Goal: Transaction & Acquisition: Purchase product/service

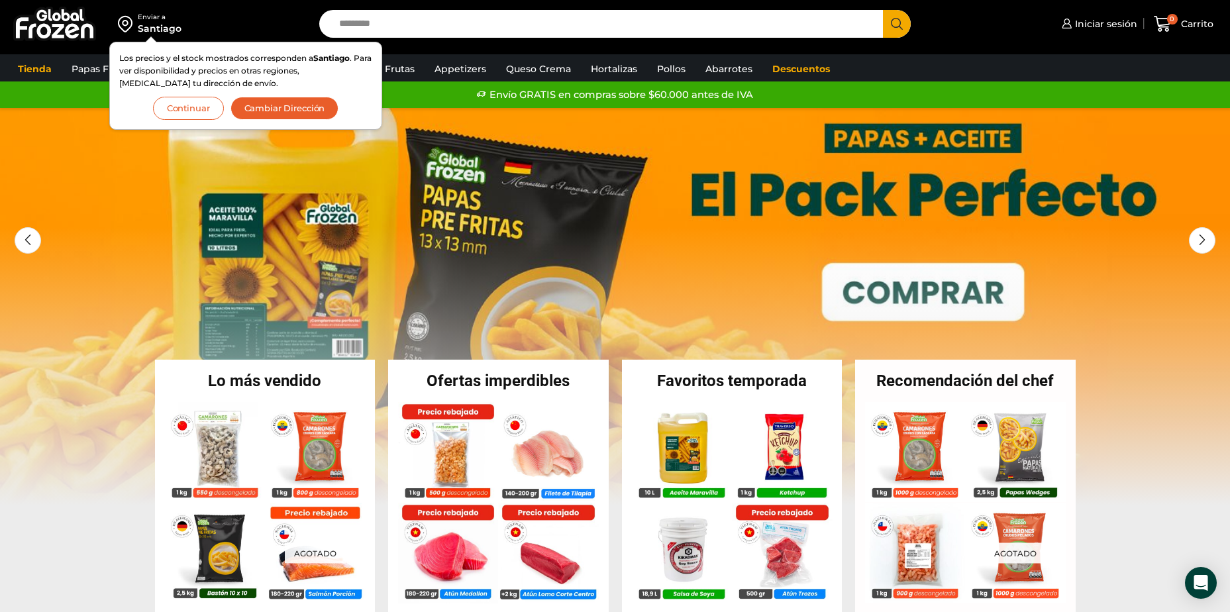
click at [279, 107] on button "Cambiar Dirección" at bounding box center [285, 108] width 109 height 23
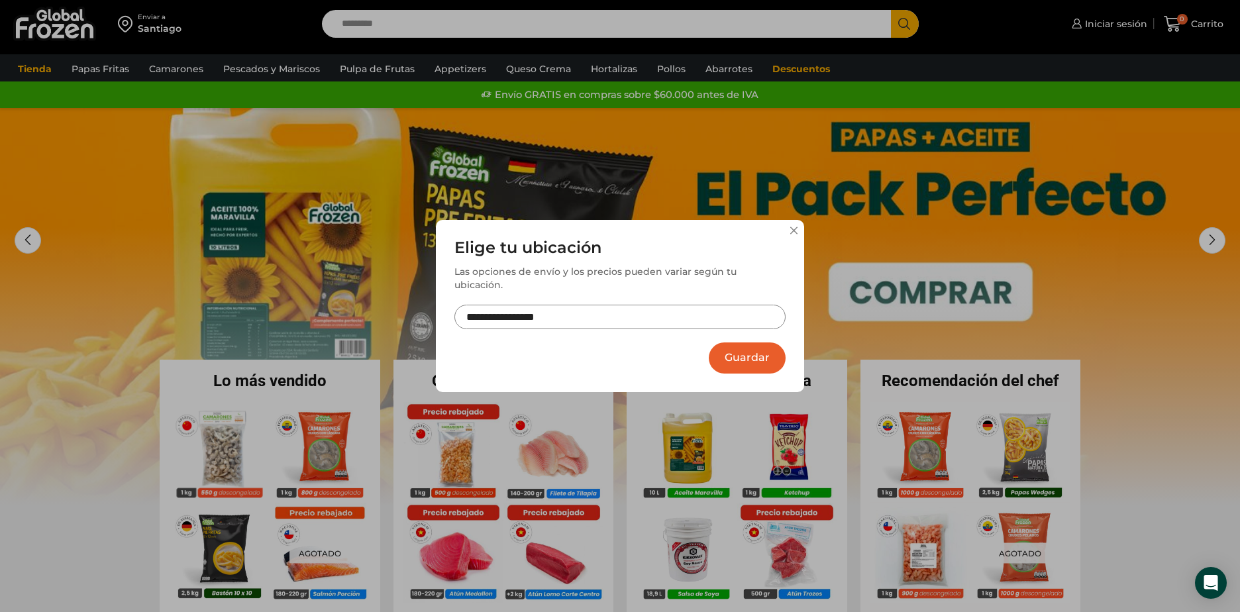
click at [751, 347] on button "Guardar" at bounding box center [747, 358] width 77 height 31
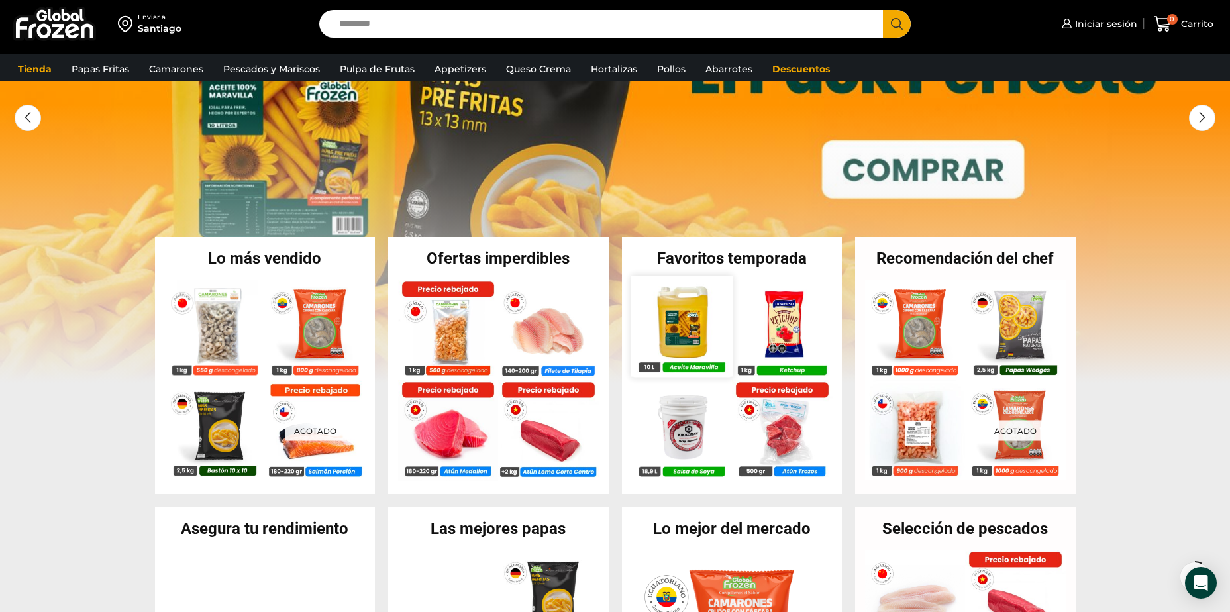
scroll to position [133, 0]
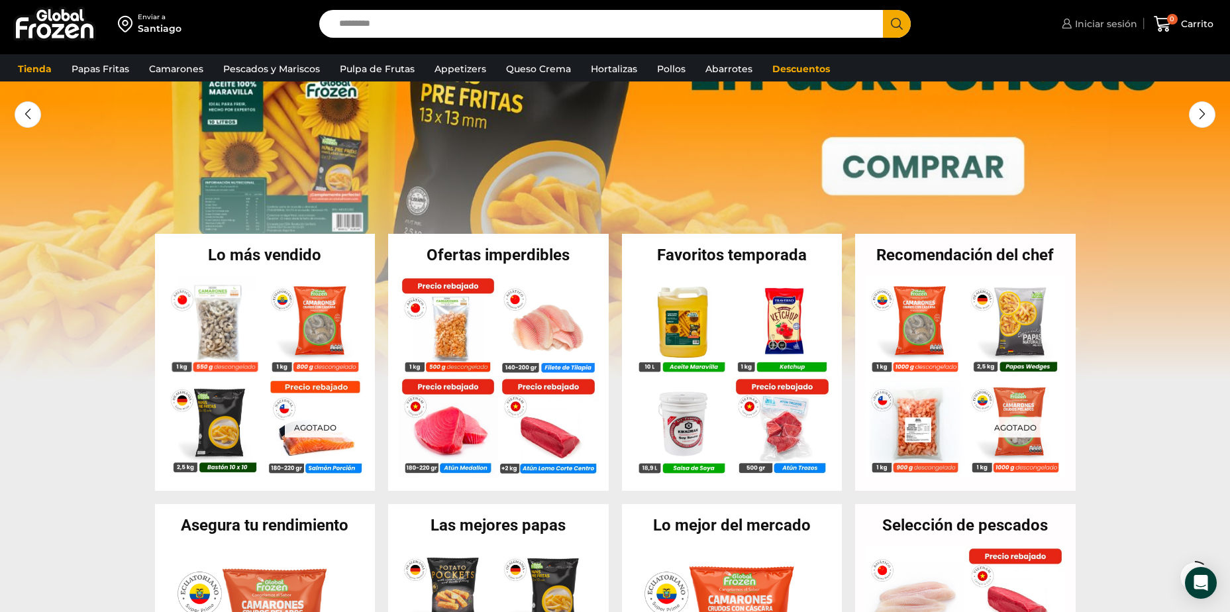
click at [1083, 32] on link "Iniciar sesión" at bounding box center [1098, 24] width 79 height 27
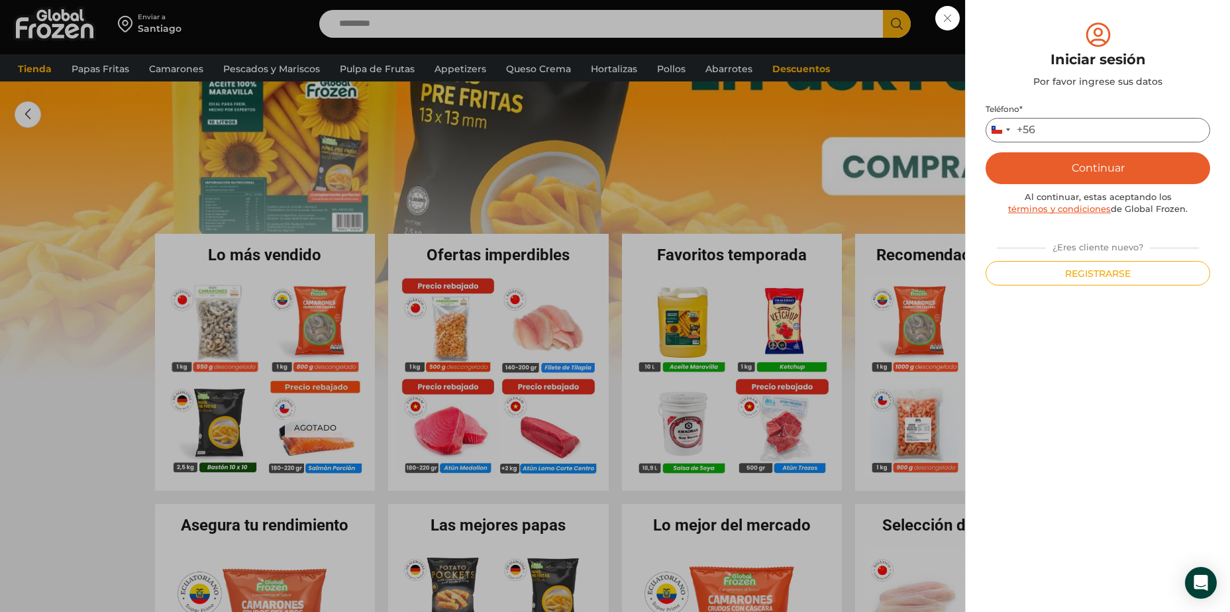
click at [1064, 127] on input "Teléfono *" at bounding box center [1098, 130] width 225 height 25
type input "*********"
click at [1079, 162] on button "Continuar" at bounding box center [1098, 168] width 225 height 32
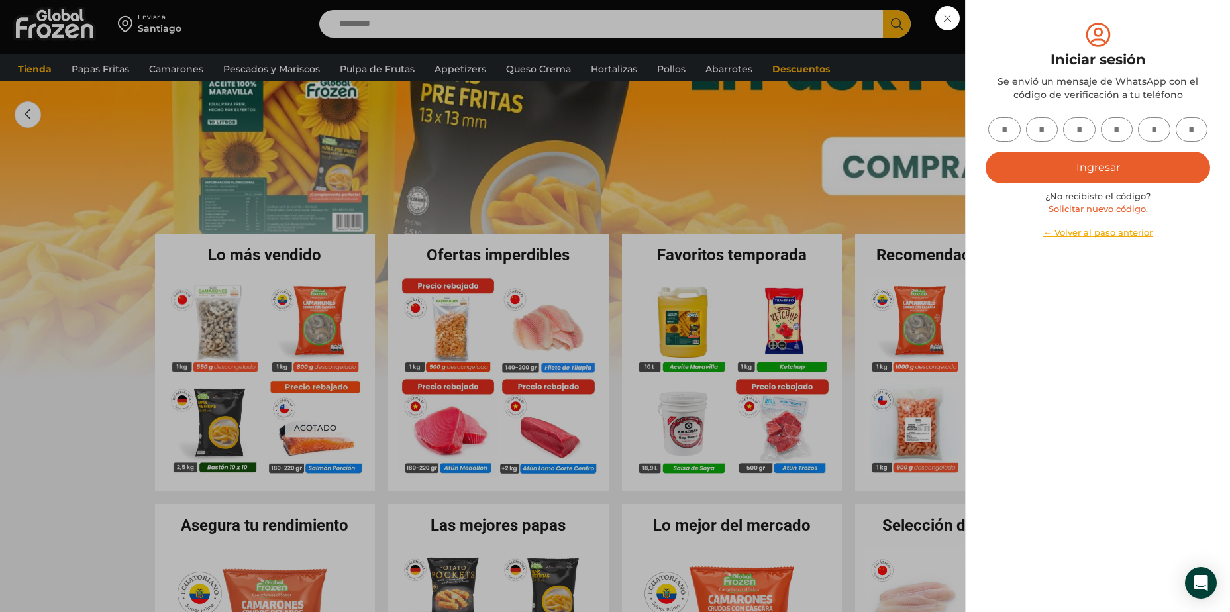
click at [1012, 131] on input "text" at bounding box center [1005, 129] width 32 height 25
type input "*"
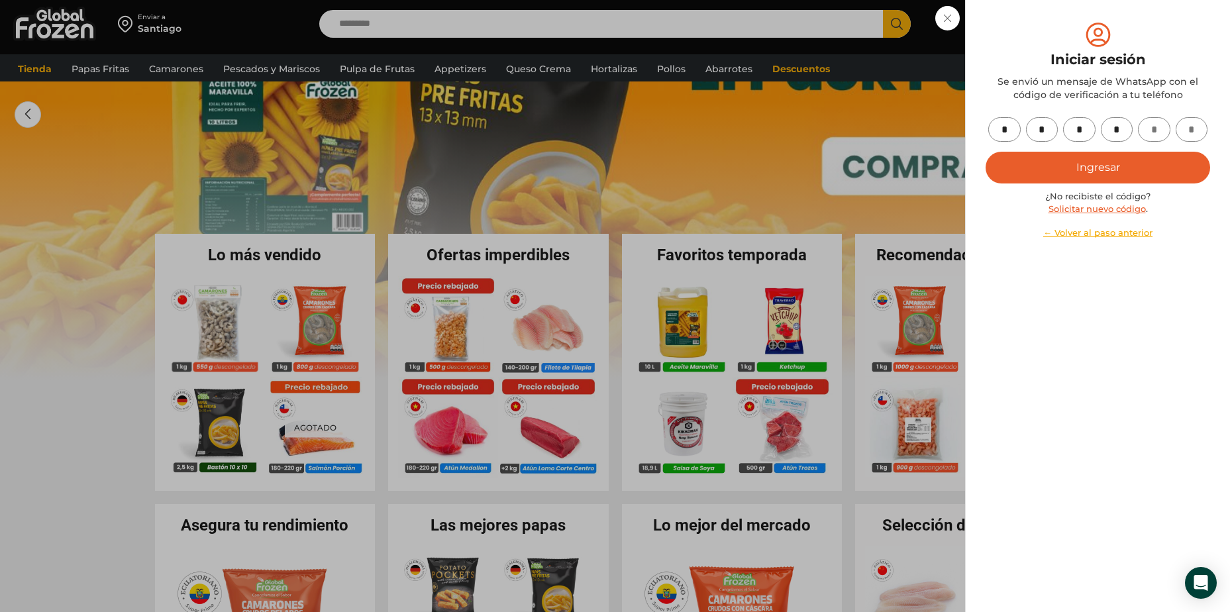
type input "*"
click at [1030, 171] on button "Ingresar" at bounding box center [1098, 168] width 225 height 32
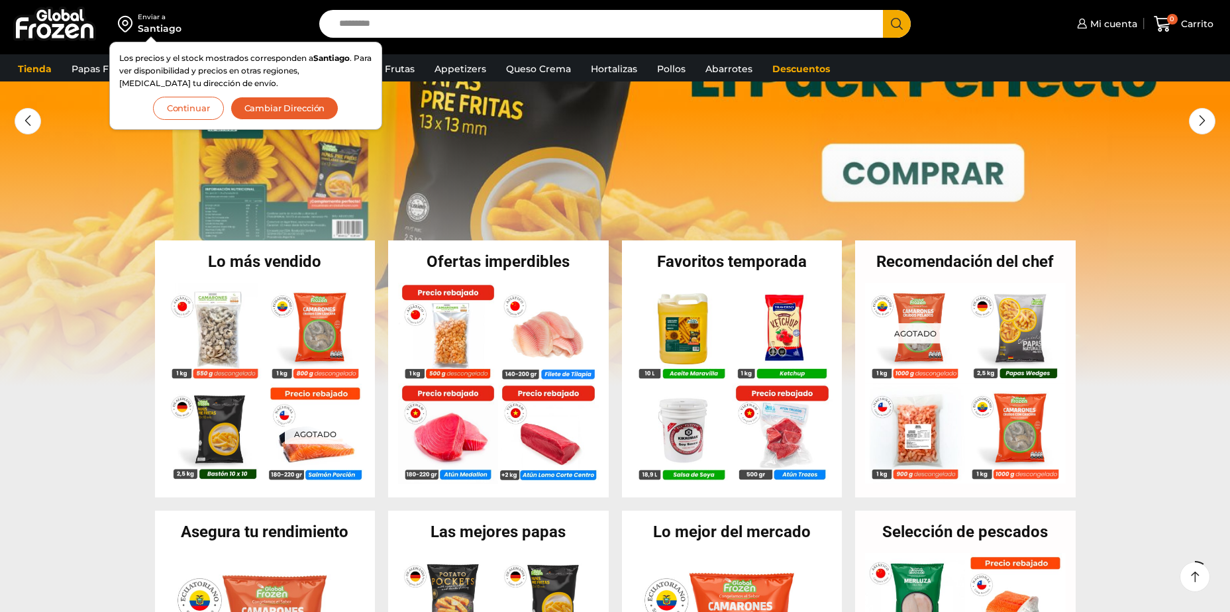
scroll to position [133, 0]
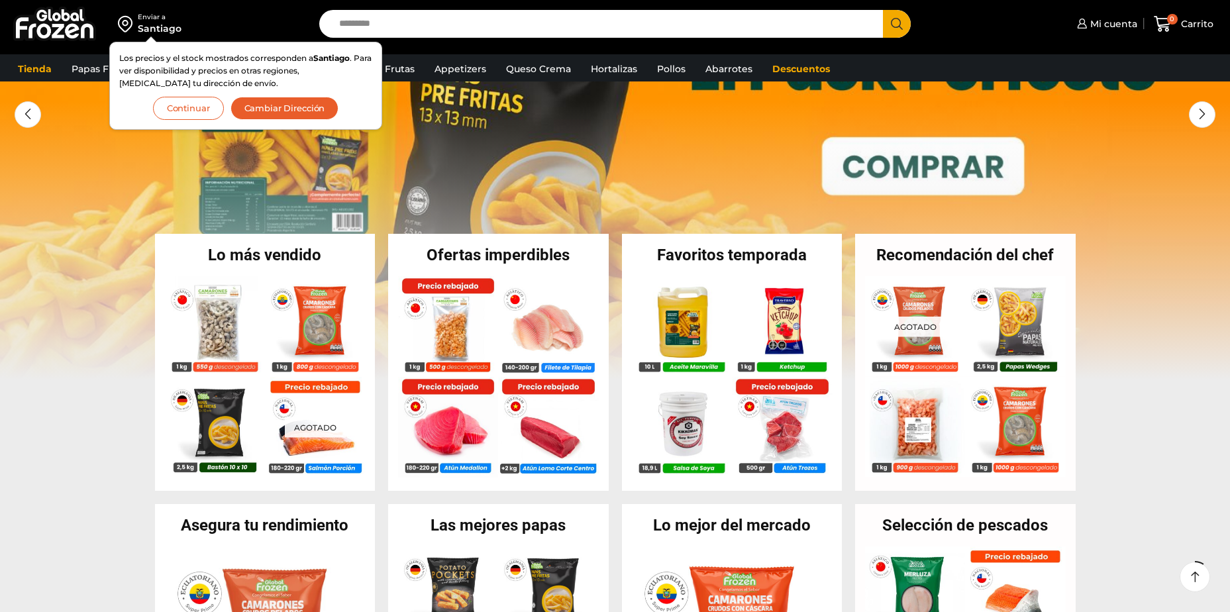
click at [270, 105] on button "Cambiar Dirección" at bounding box center [285, 108] width 109 height 23
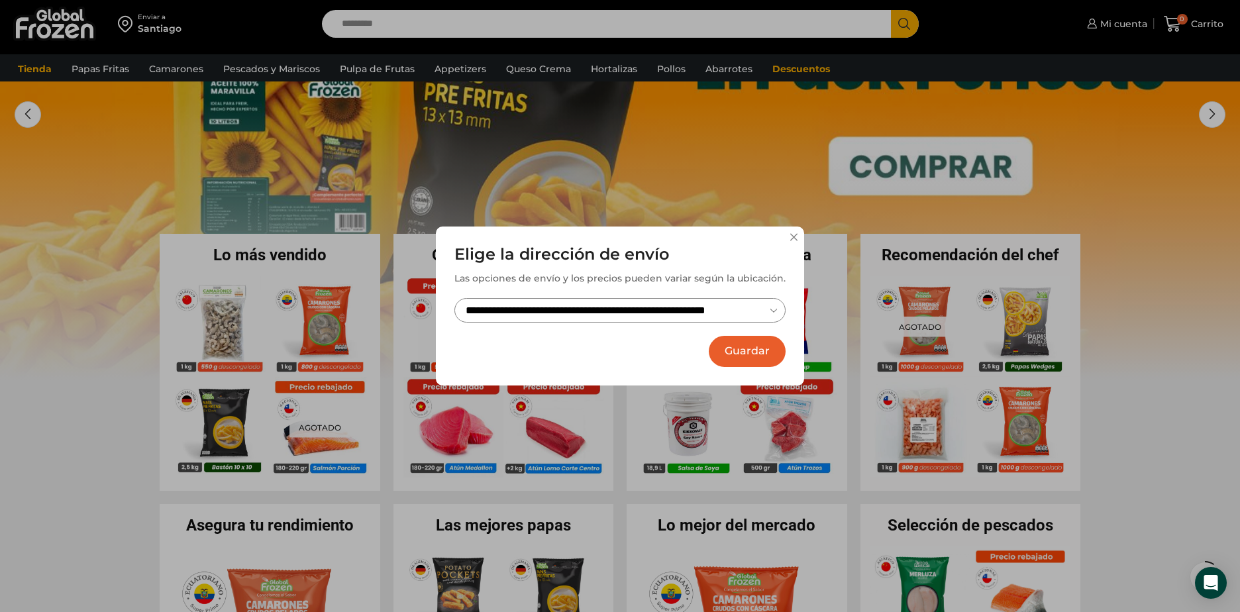
click at [746, 349] on button "Guardar" at bounding box center [747, 351] width 77 height 31
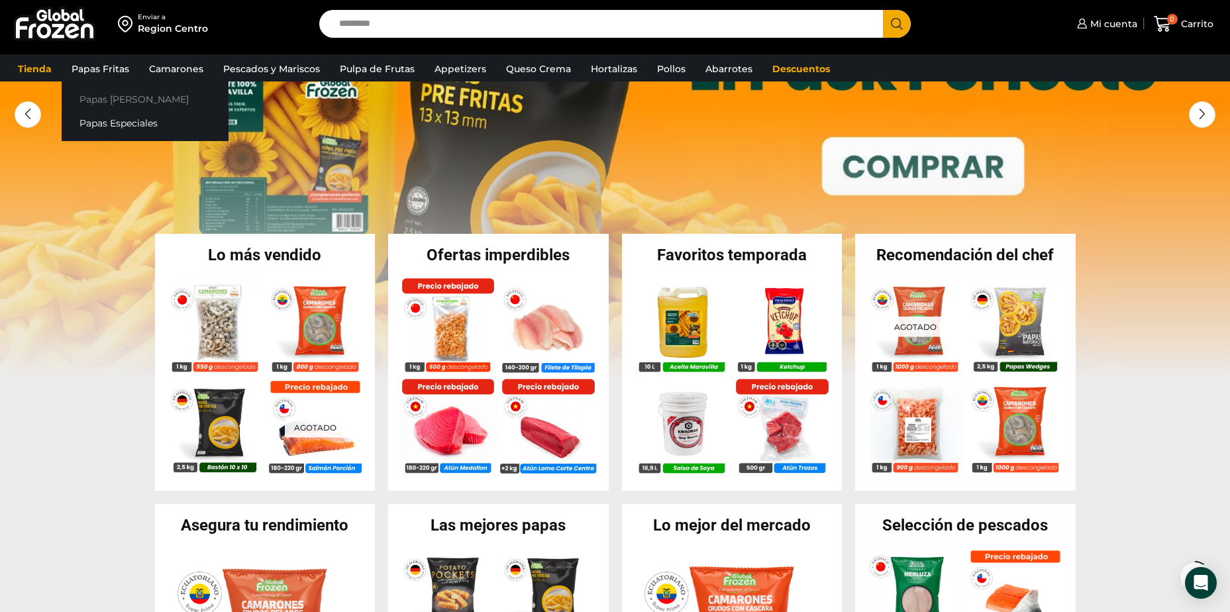
click at [89, 94] on link "Papas [PERSON_NAME]" at bounding box center [145, 99] width 167 height 25
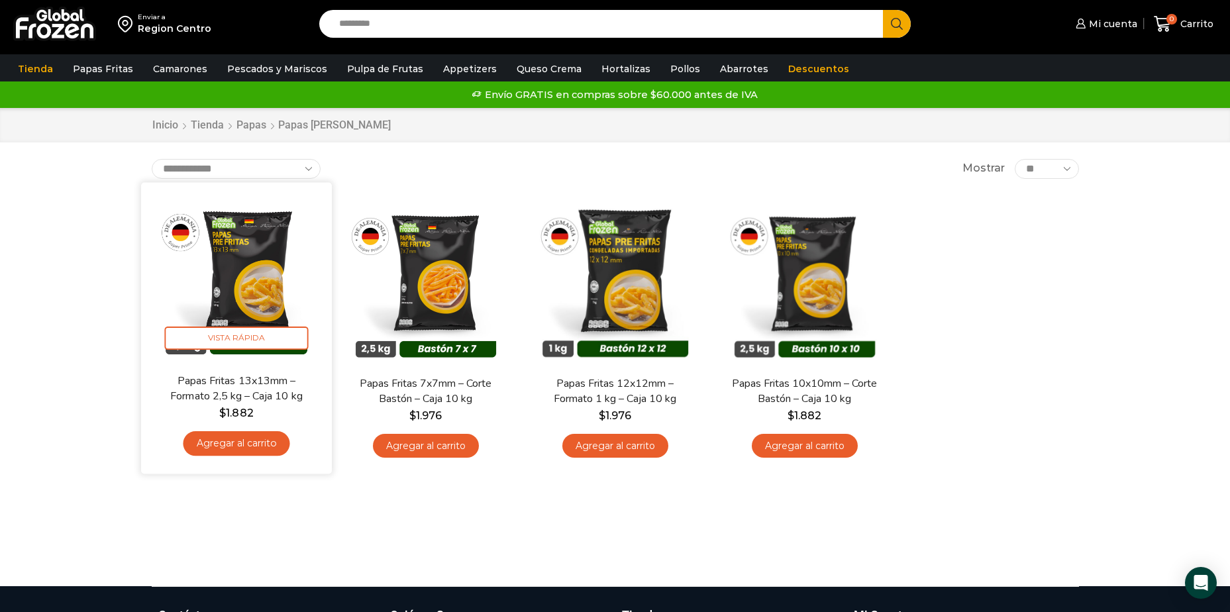
click at [251, 438] on link "Agregar al carrito" at bounding box center [236, 443] width 107 height 25
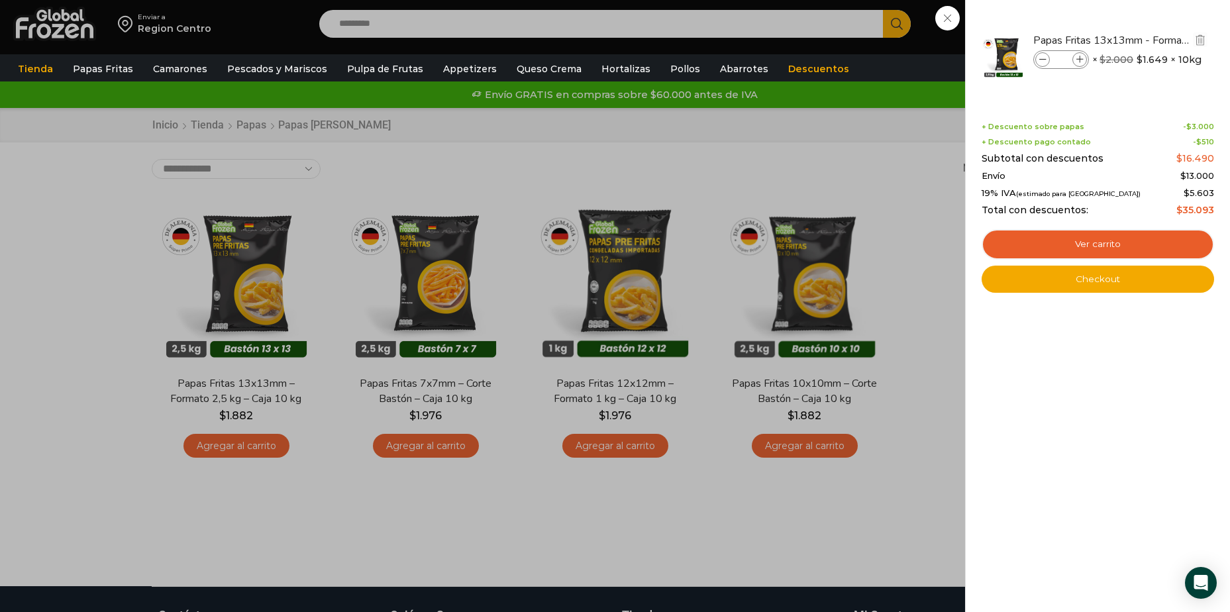
click at [1080, 60] on icon at bounding box center [1080, 59] width 7 height 7
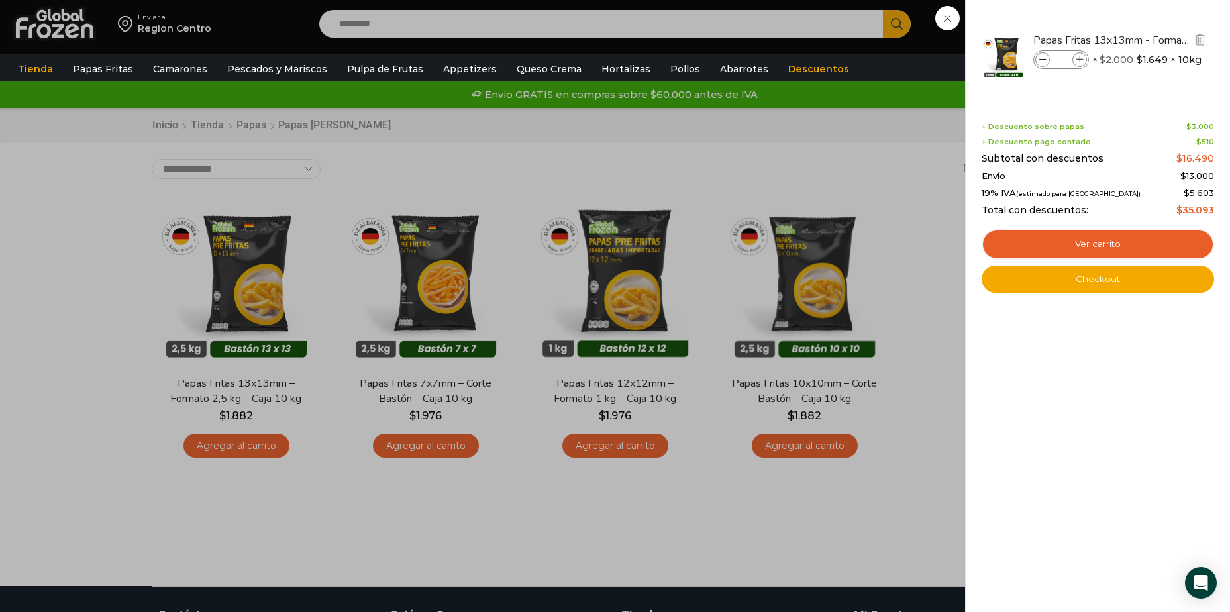
click at [1080, 60] on icon at bounding box center [1080, 59] width 7 height 7
click at [1083, 60] on icon at bounding box center [1080, 59] width 7 height 7
type input "**"
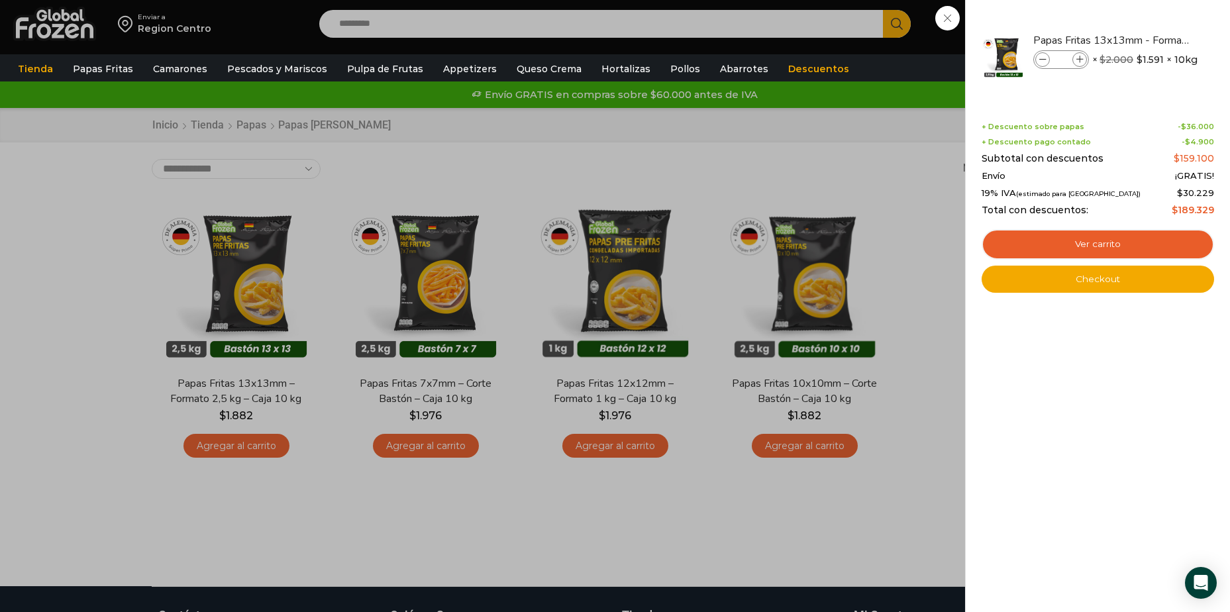
click at [1151, 40] on div "10 Carrito 10 10 Shopping Cart" at bounding box center [1184, 24] width 66 height 31
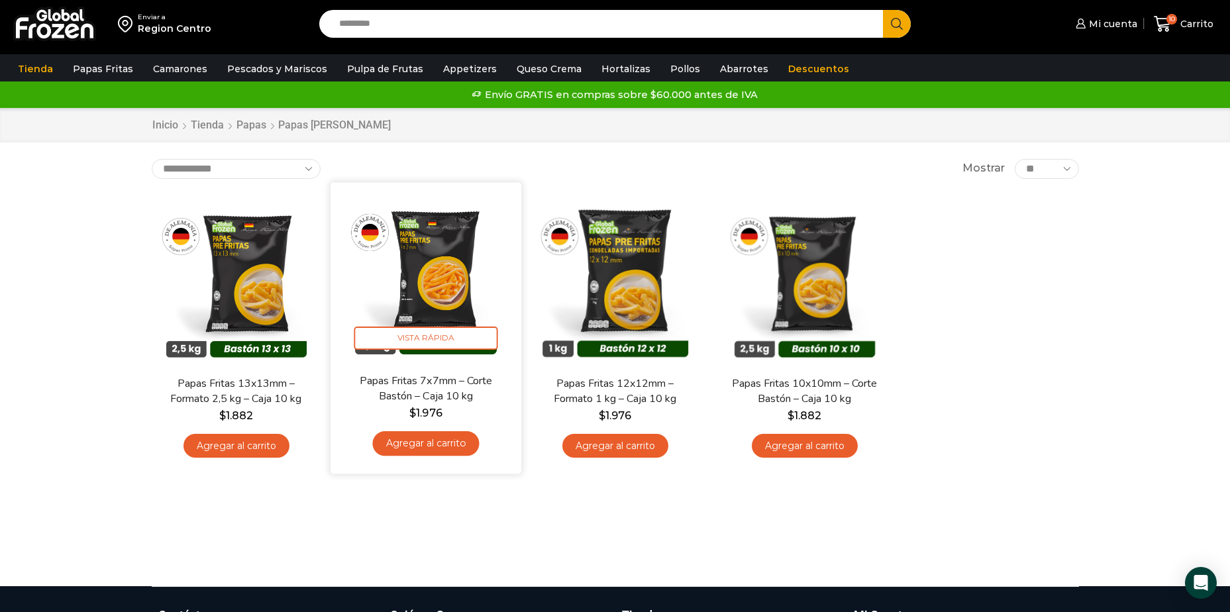
click at [449, 444] on link "Agregar al carrito" at bounding box center [425, 443] width 107 height 25
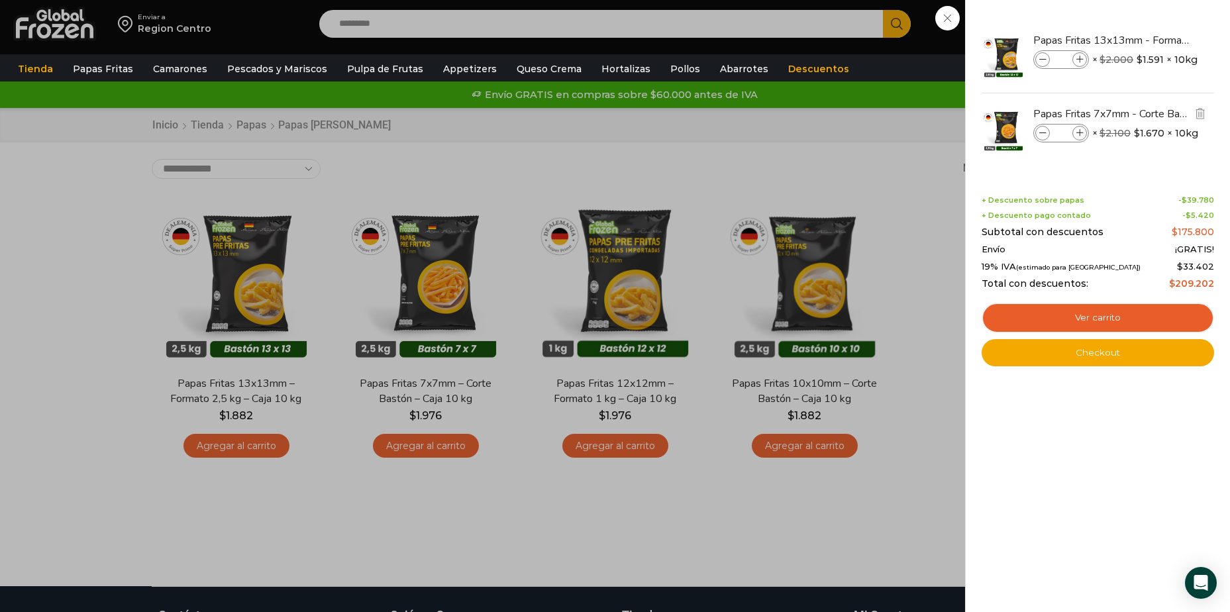
click at [1079, 132] on icon at bounding box center [1080, 133] width 7 height 7
type input "*"
click at [1151, 40] on div "12 Carrito 12 12 Shopping Cart" at bounding box center [1184, 24] width 66 height 31
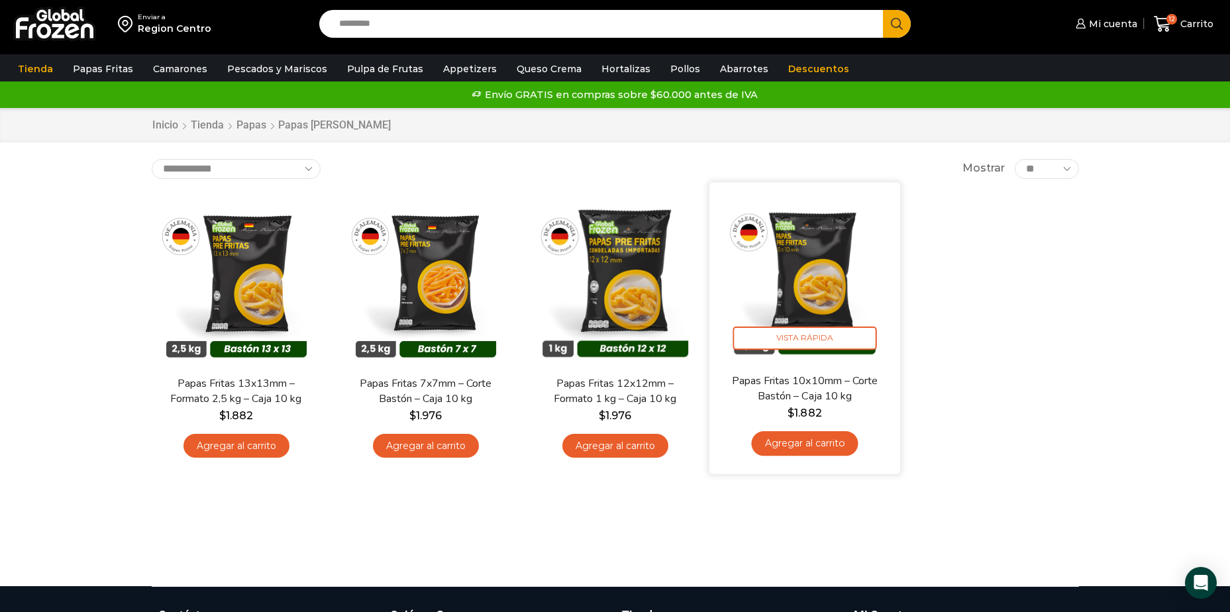
click at [833, 451] on link "Agregar al carrito" at bounding box center [804, 443] width 107 height 25
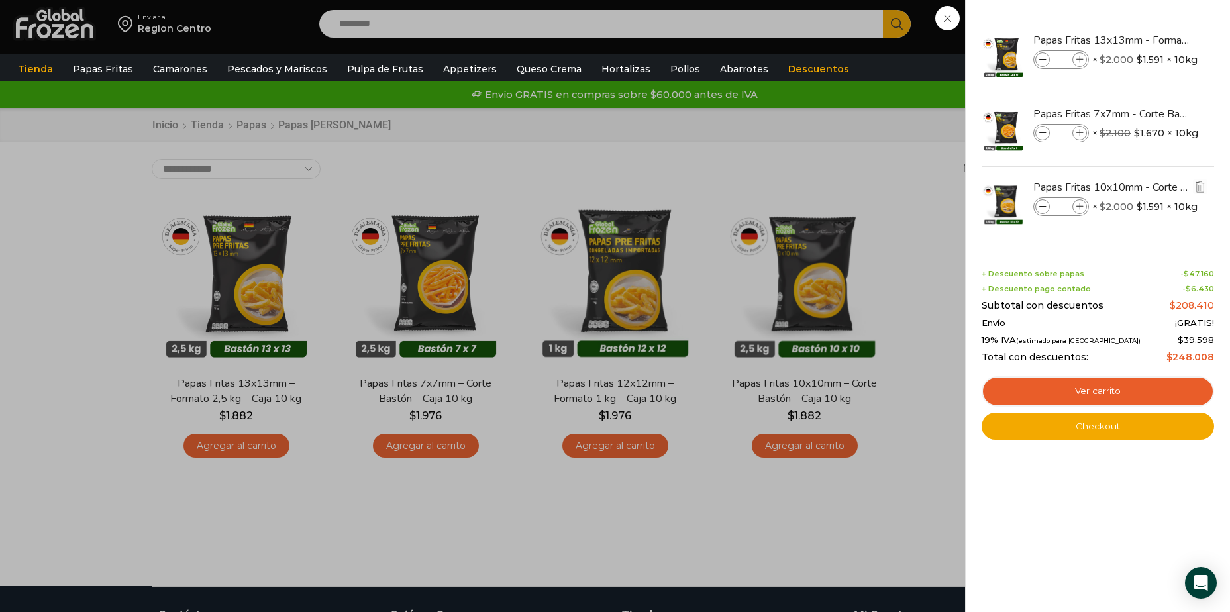
click at [1077, 207] on icon at bounding box center [1080, 206] width 7 height 7
type input "*"
click at [476, 71] on link "Appetizers" at bounding box center [470, 68] width 67 height 25
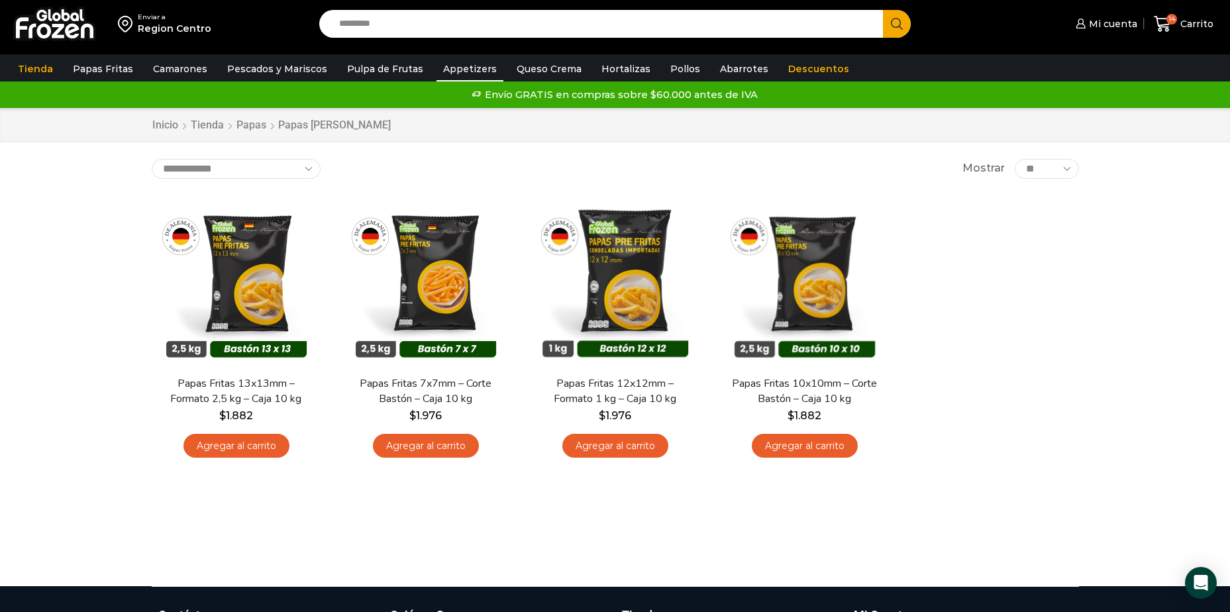
click at [458, 66] on link "Appetizers" at bounding box center [470, 68] width 67 height 25
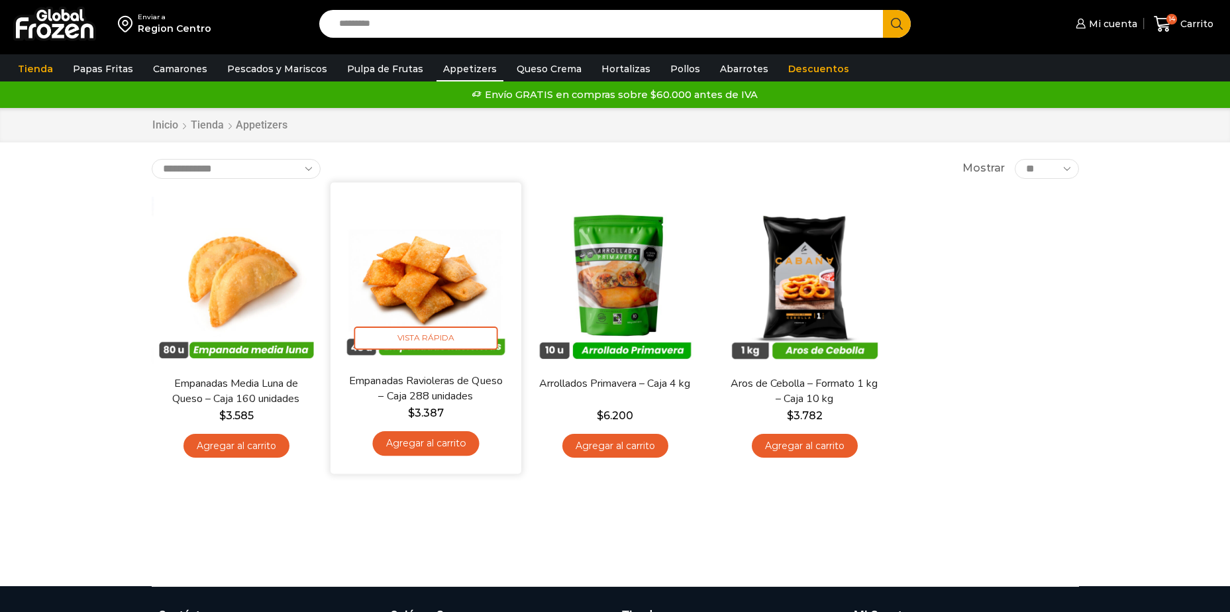
click at [432, 288] on img at bounding box center [426, 277] width 171 height 171
click at [433, 447] on link "Agregar al carrito" at bounding box center [425, 443] width 107 height 25
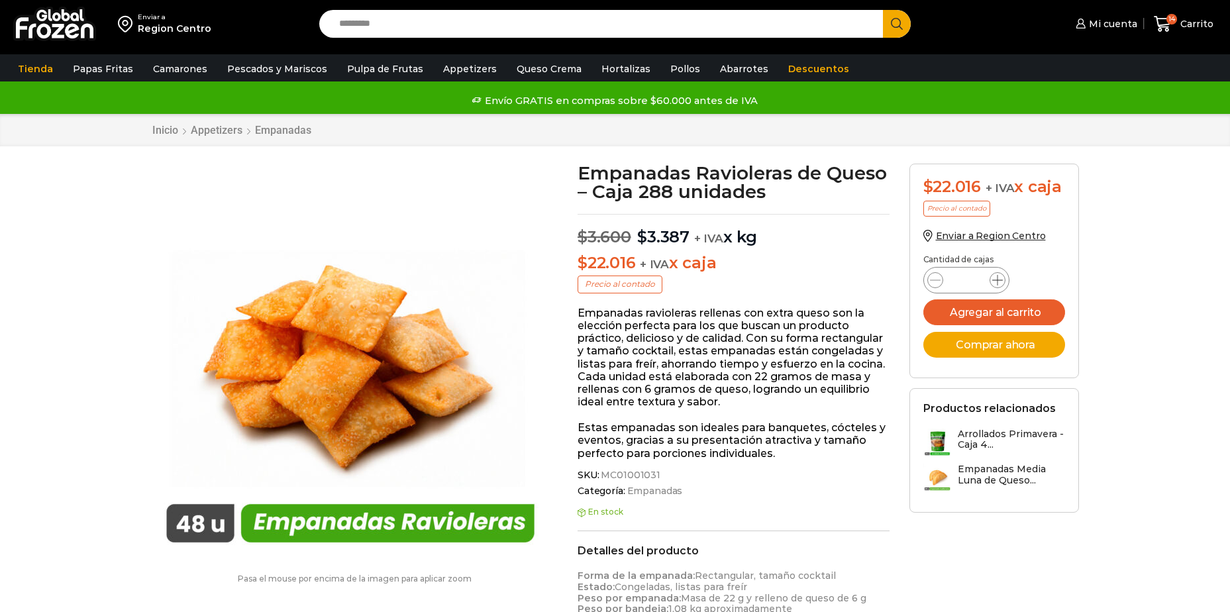
click at [998, 280] on icon at bounding box center [998, 280] width 11 height 11
type input "*"
drag, startPoint x: 998, startPoint y: 280, endPoint x: 1000, endPoint y: 312, distance: 31.9
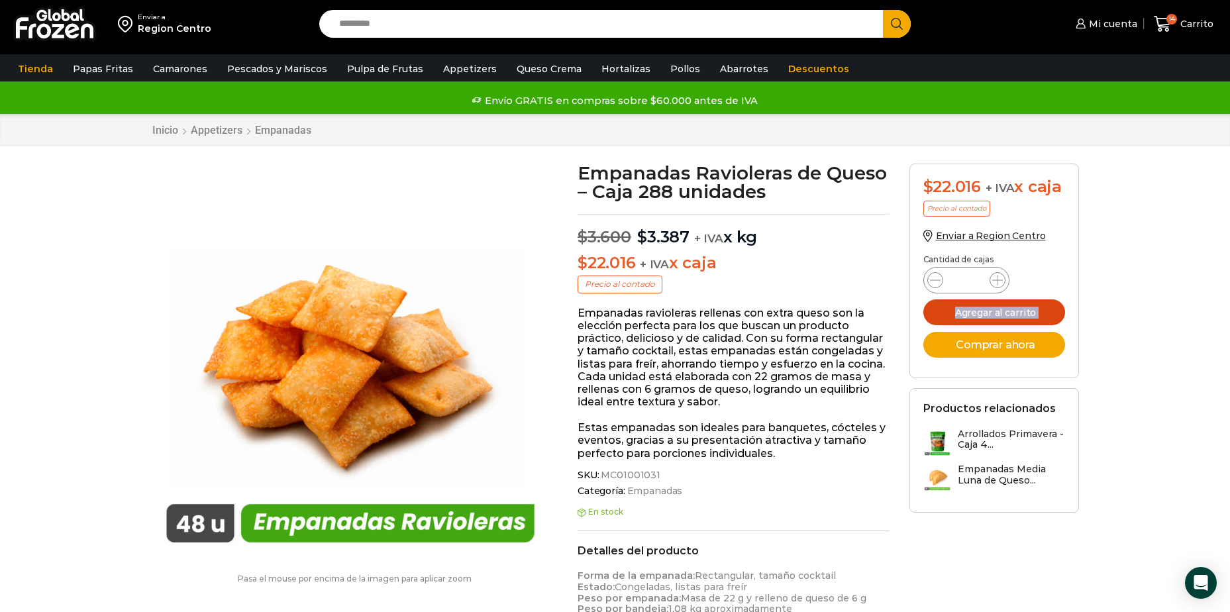
click at [1000, 312] on button "Agregar al carrito" at bounding box center [995, 312] width 142 height 26
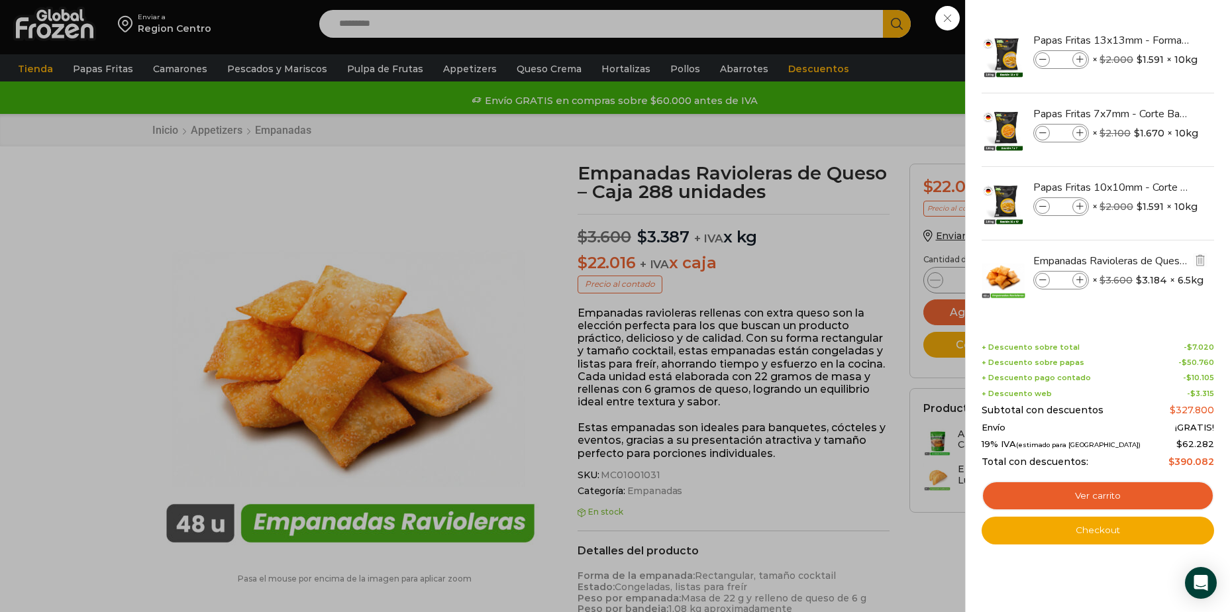
click at [1042, 279] on icon at bounding box center [1043, 280] width 7 height 7
type input "*"
click at [1101, 530] on link "Checkout" at bounding box center [1098, 531] width 233 height 28
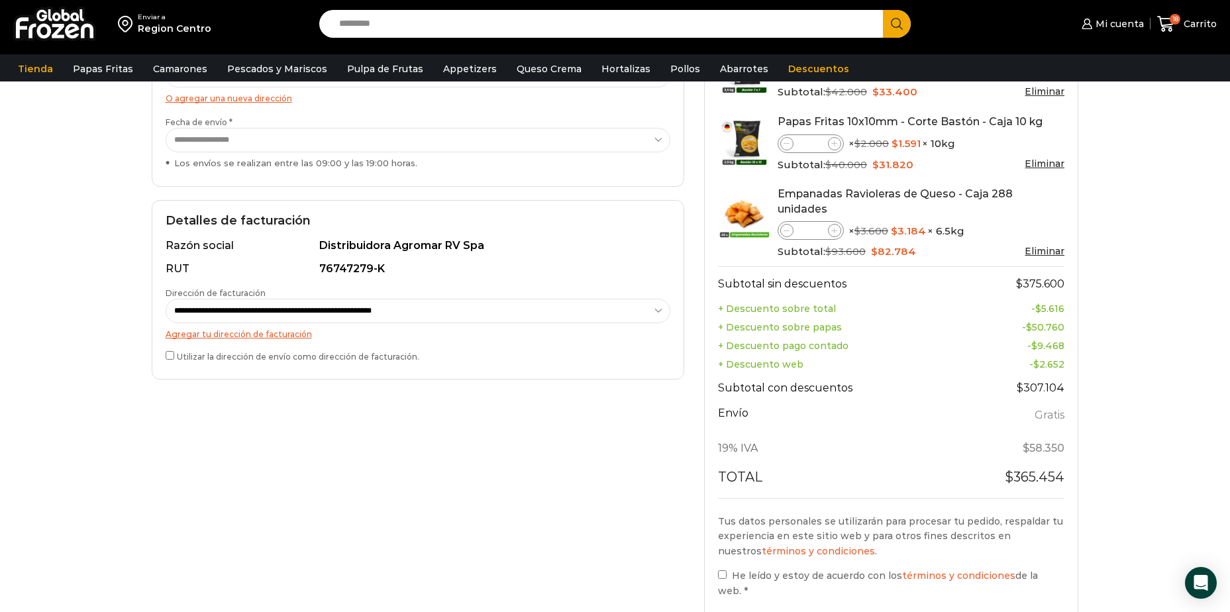
scroll to position [398, 0]
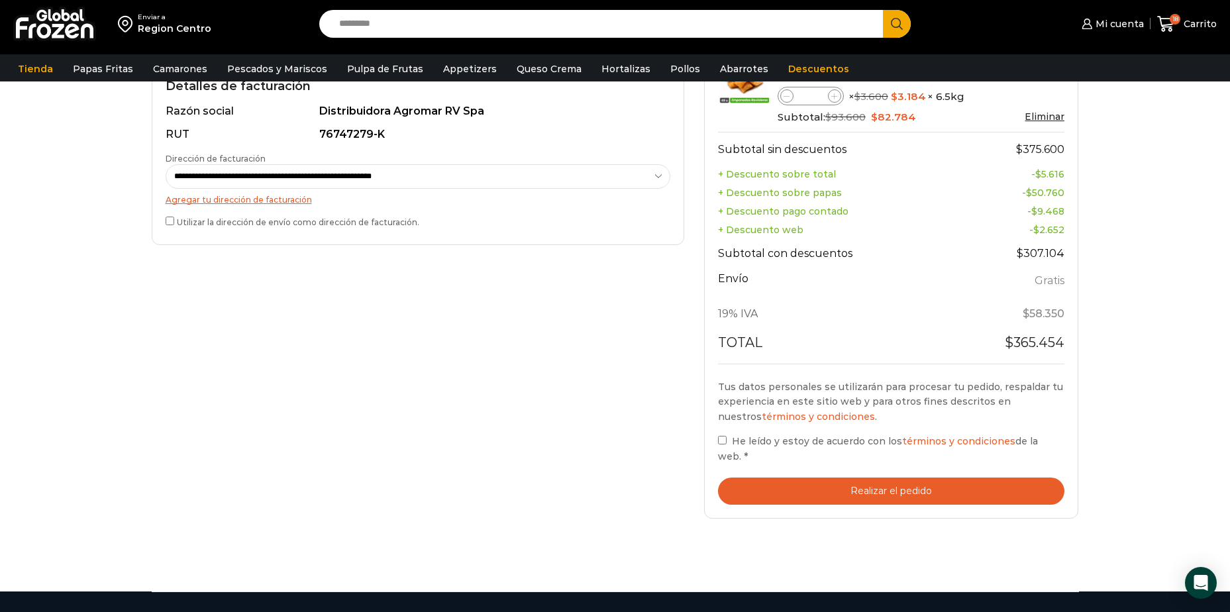
click at [728, 433] on label "He leído y estoy de acuerdo con los términos y condiciones de la web. *" at bounding box center [891, 448] width 347 height 30
click at [837, 478] on button "Realizar el pedido" at bounding box center [891, 491] width 347 height 27
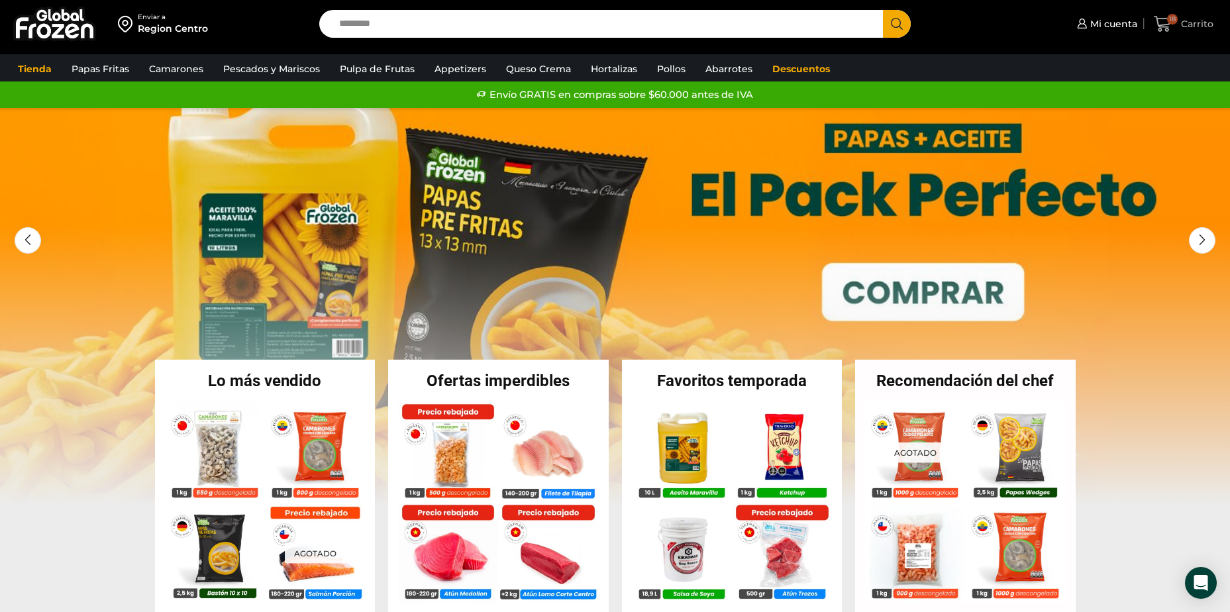
click at [1169, 24] on icon at bounding box center [1162, 24] width 17 height 16
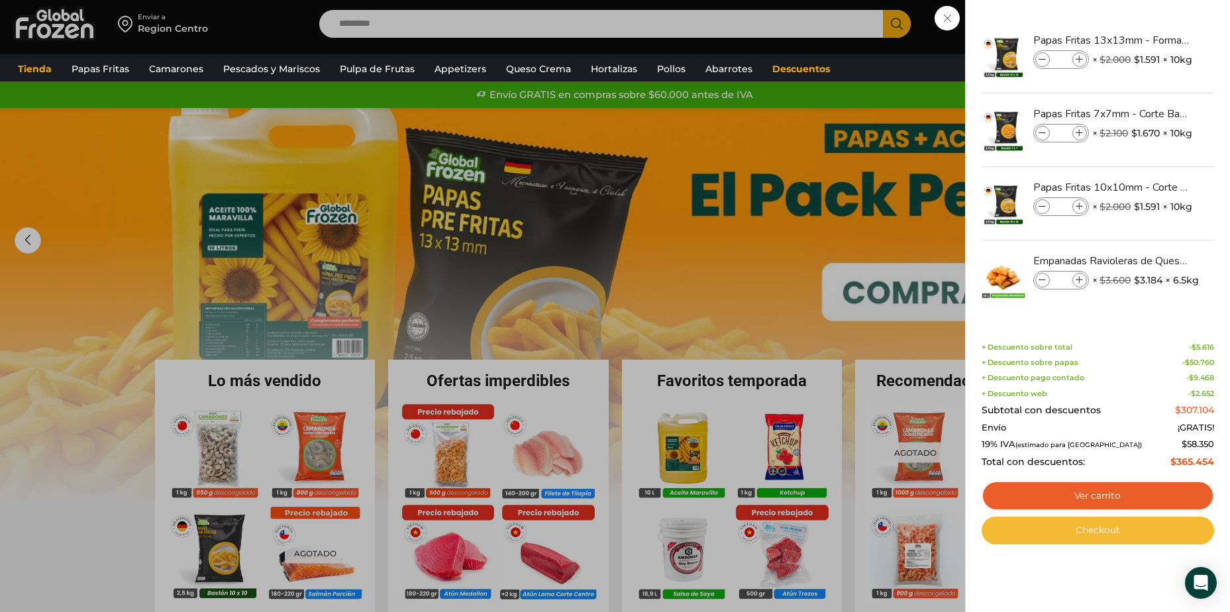
click at [1107, 529] on link "Checkout" at bounding box center [1098, 531] width 233 height 28
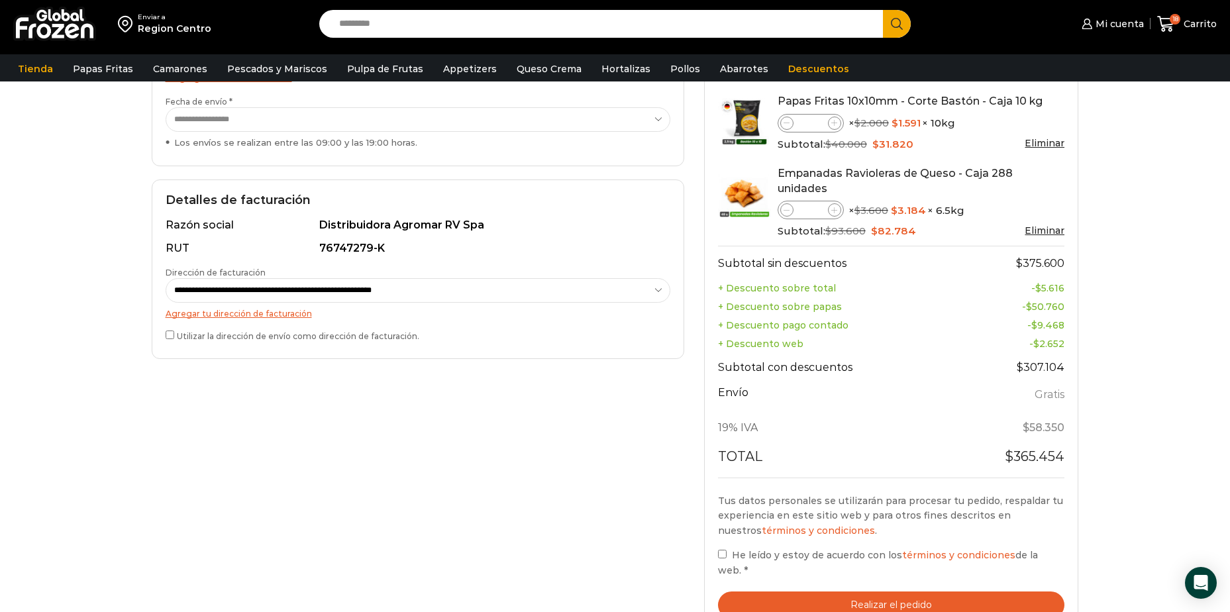
scroll to position [398, 0]
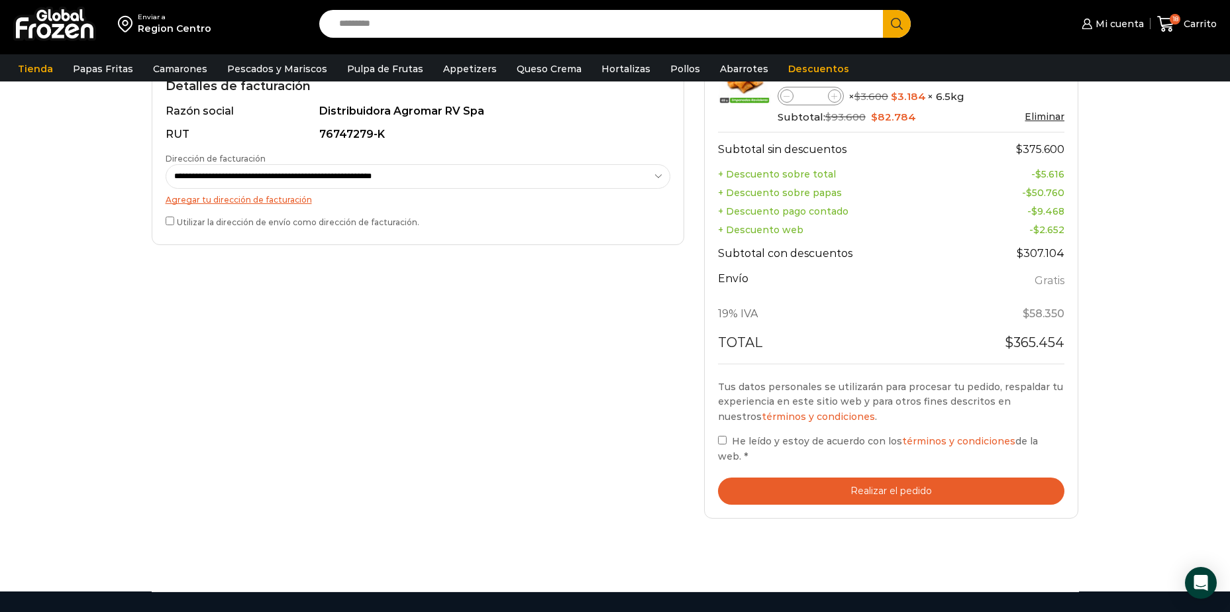
click at [836, 478] on button "Realizar el pedido" at bounding box center [891, 491] width 347 height 27
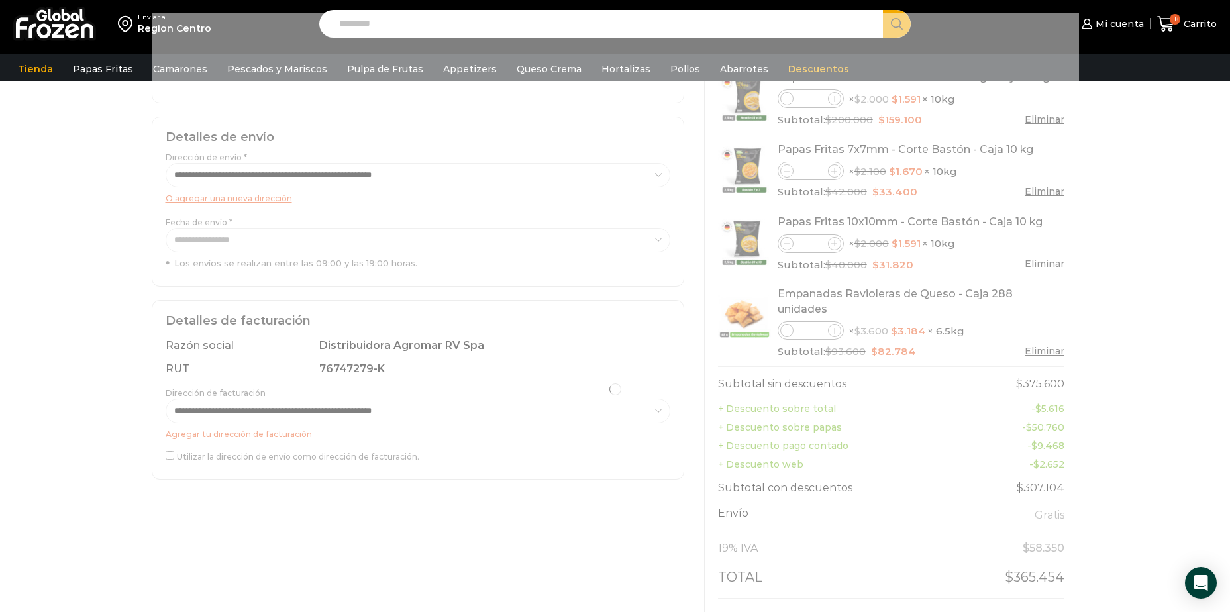
scroll to position [66, 0]
